Goal: Information Seeking & Learning: Find specific fact

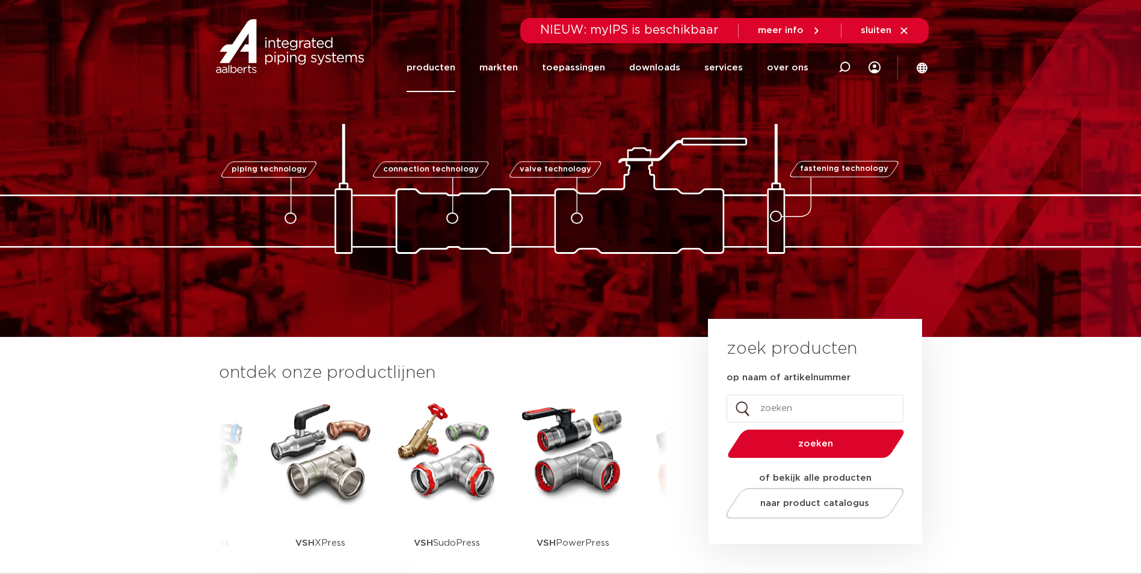
click at [441, 64] on link "producten" at bounding box center [431, 67] width 49 height 49
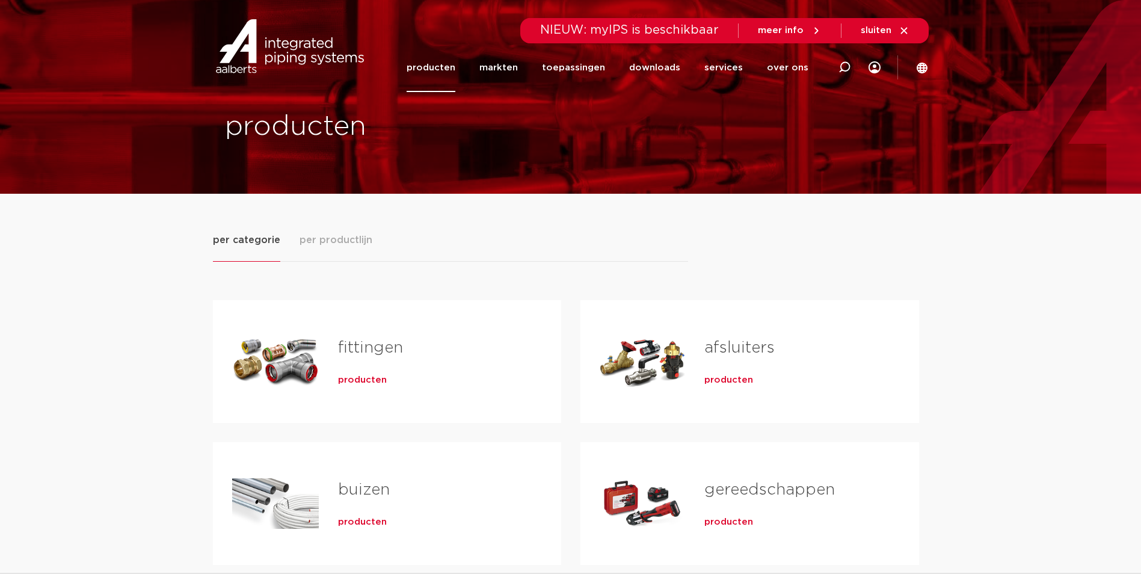
click at [339, 364] on h2 "fittingen" at bounding box center [430, 351] width 185 height 28
click at [360, 385] on span "producten" at bounding box center [362, 380] width 49 height 12
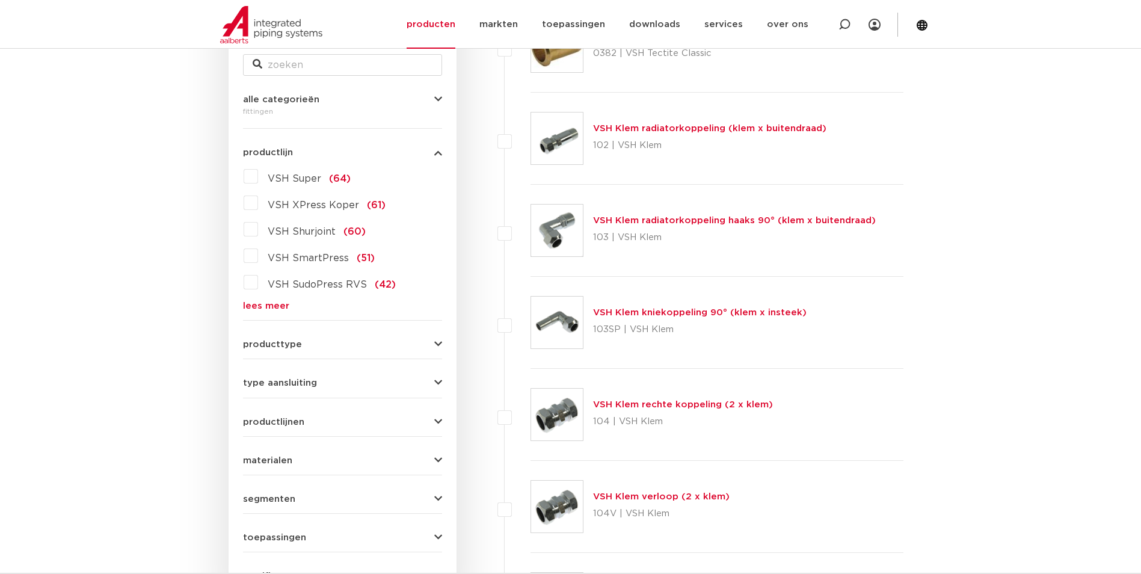
scroll to position [241, 0]
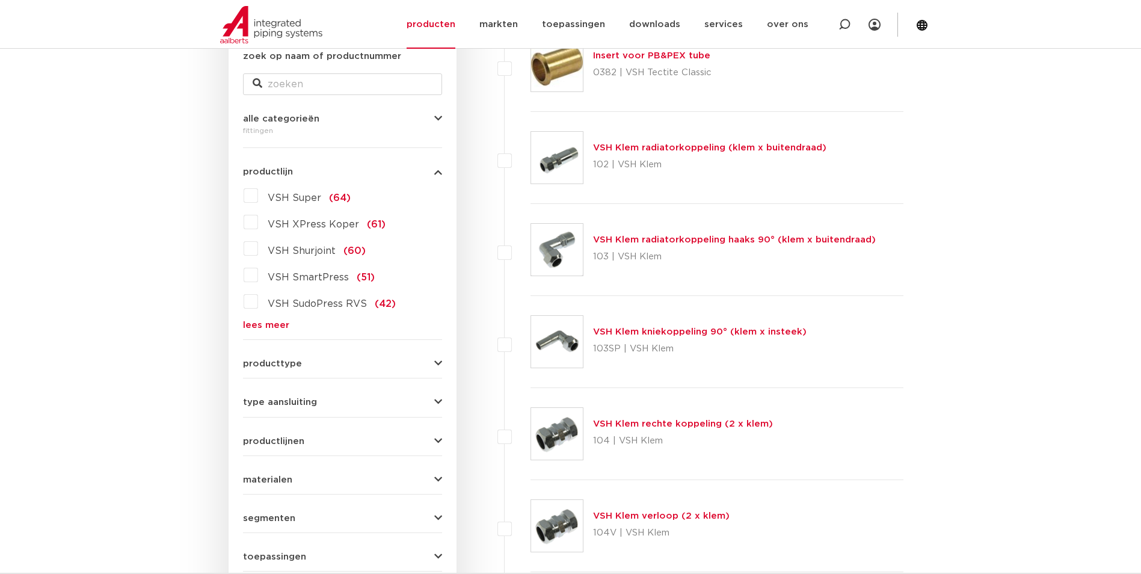
click at [272, 326] on link "lees meer" at bounding box center [342, 325] width 199 height 9
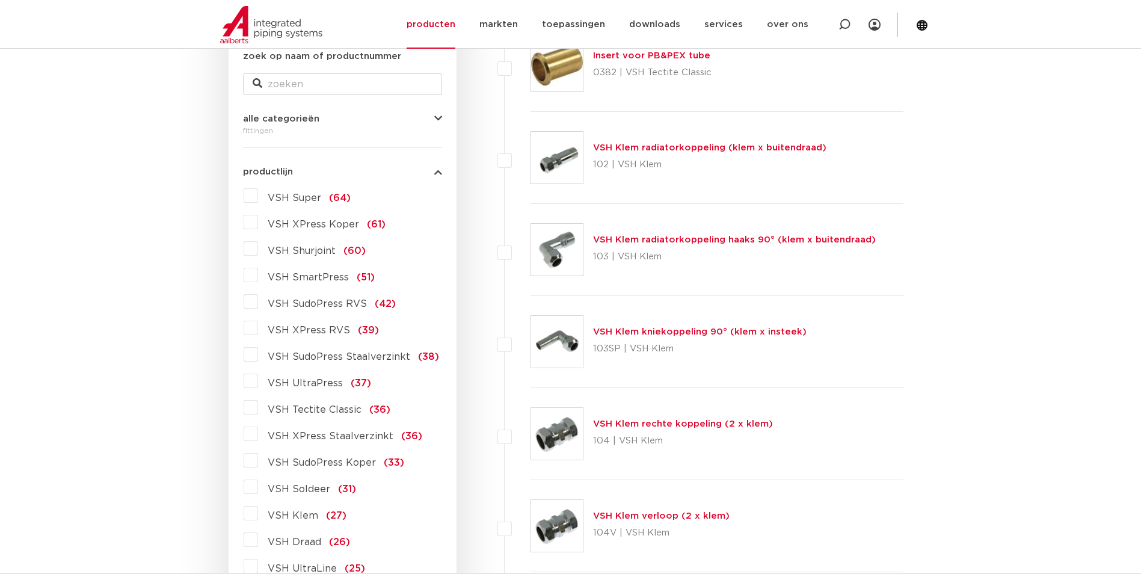
click at [301, 541] on span "VSH Draad" at bounding box center [295, 542] width 54 height 10
click at [0, 0] on input "VSH Draad (26)" at bounding box center [0, 0] width 0 height 0
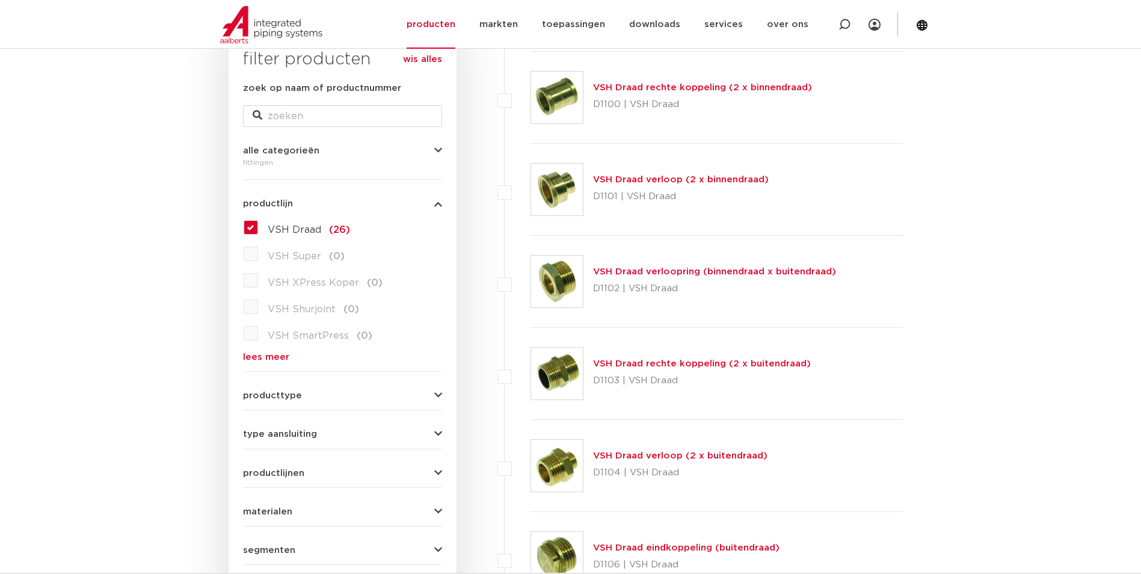
scroll to position [180, 0]
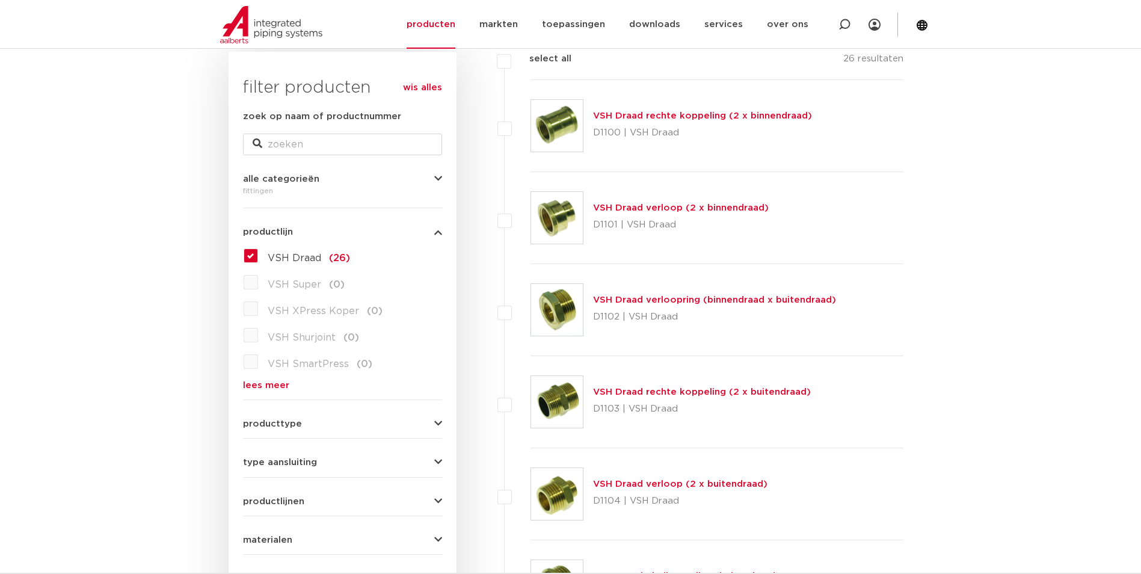
click at [701, 117] on link "VSH Draad rechte koppeling (2 x binnendraad)" at bounding box center [702, 115] width 219 height 9
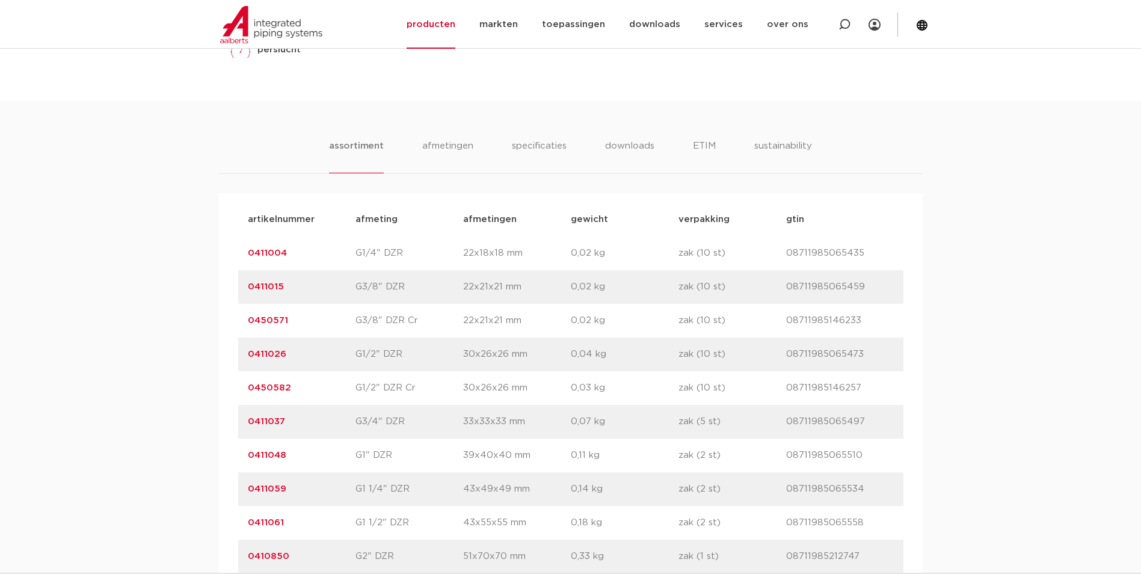
scroll to position [842, 0]
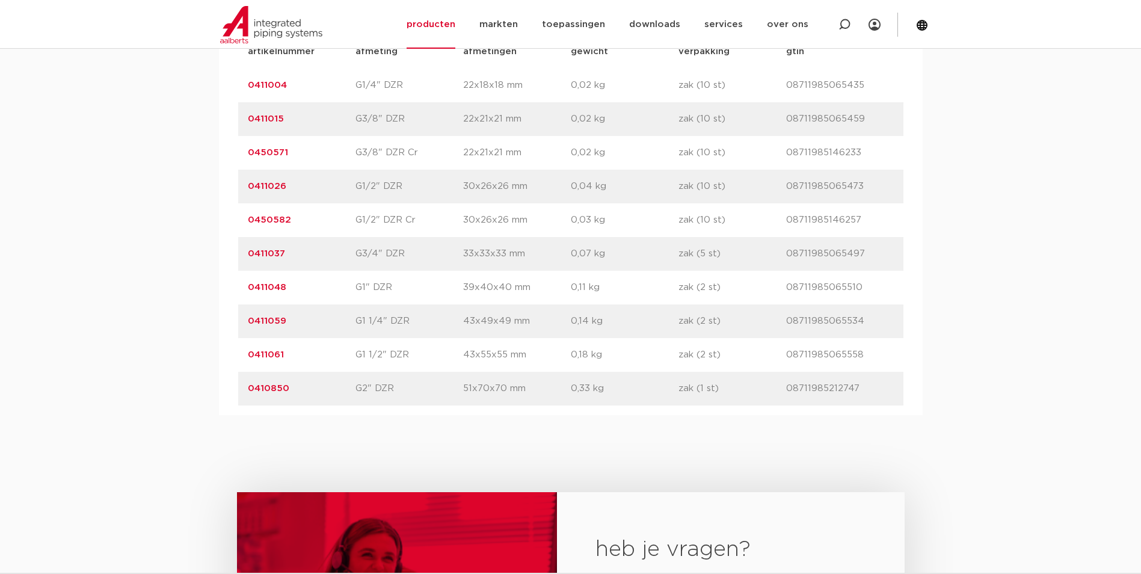
click at [265, 318] on link "0411059" at bounding box center [267, 320] width 39 height 9
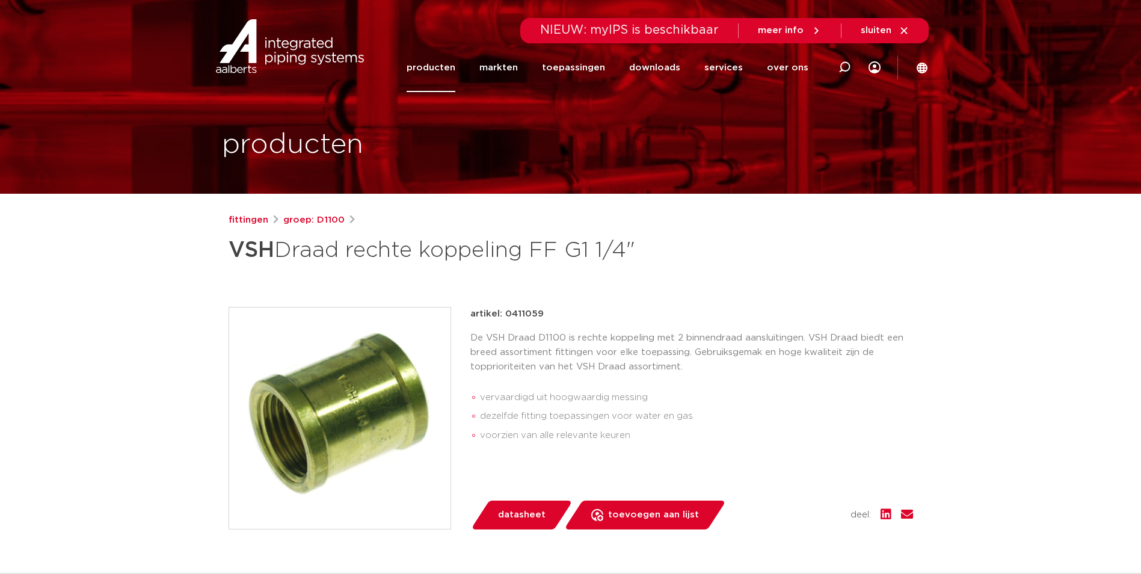
drag, startPoint x: 526, startPoint y: 319, endPoint x: 503, endPoint y: 315, distance: 23.8
click at [503, 315] on div "artikel: 0411059" at bounding box center [691, 314] width 443 height 14
